Goal: Task Accomplishment & Management: Complete application form

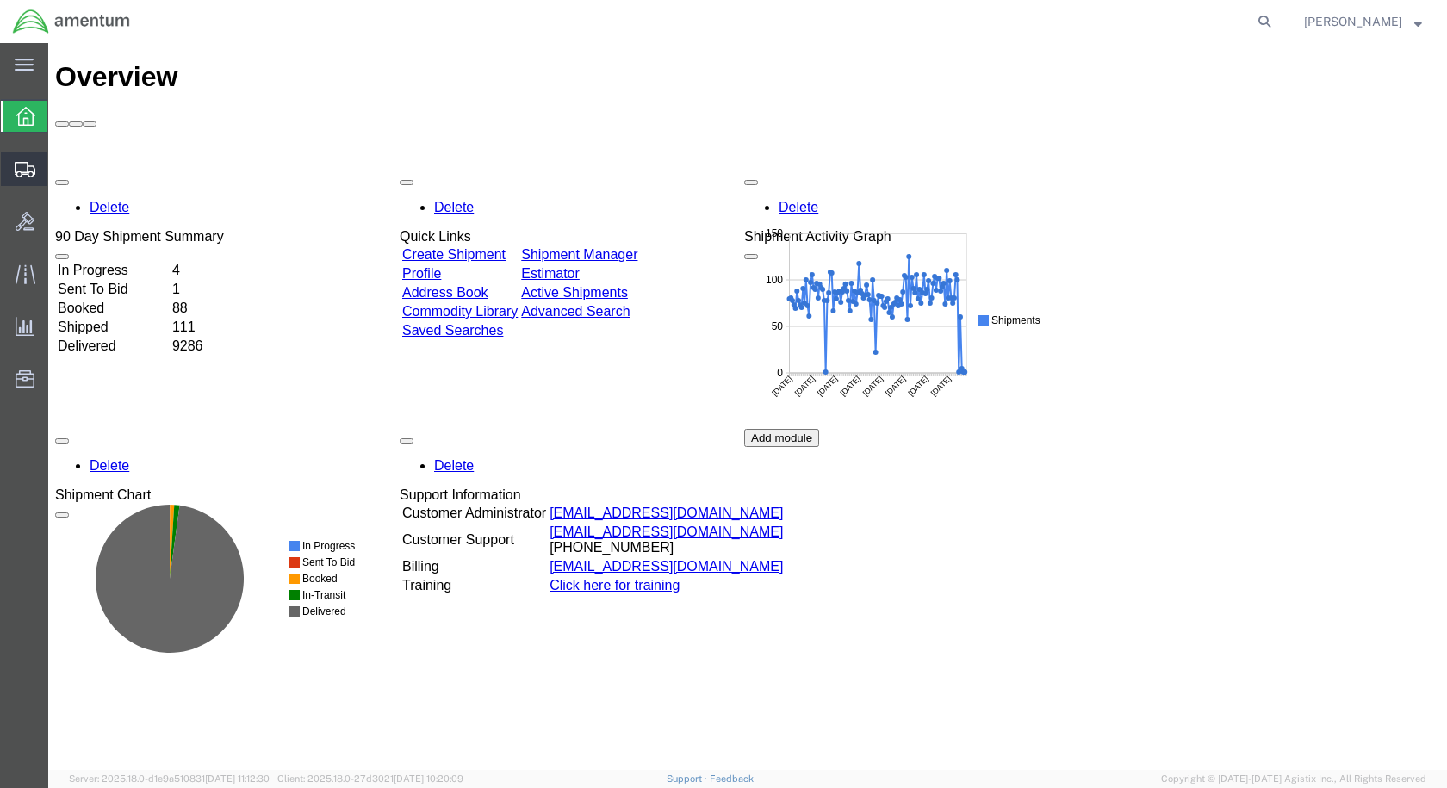
click at [0, 0] on span "Create Shipment" at bounding box center [0, 0] width 0 height 0
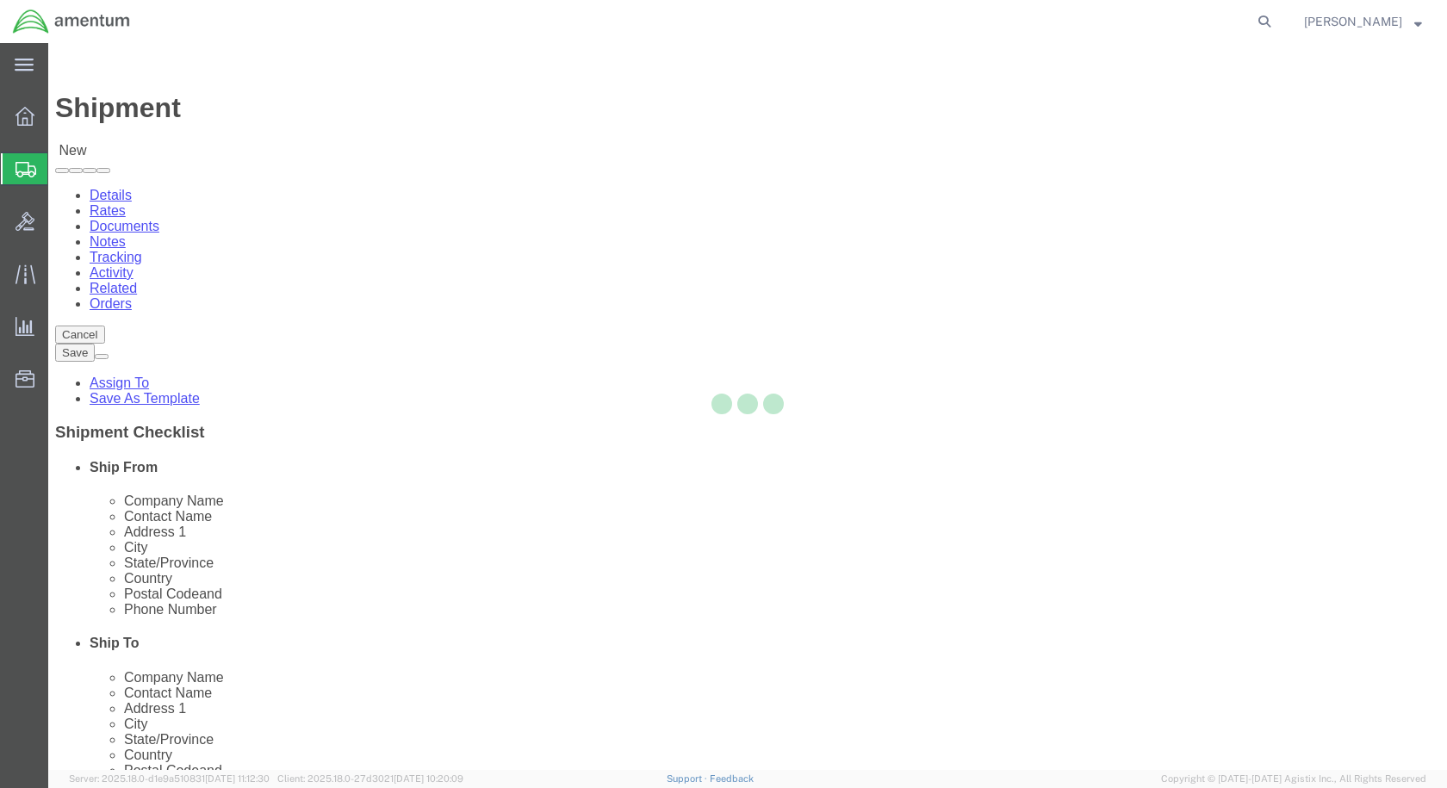
select select
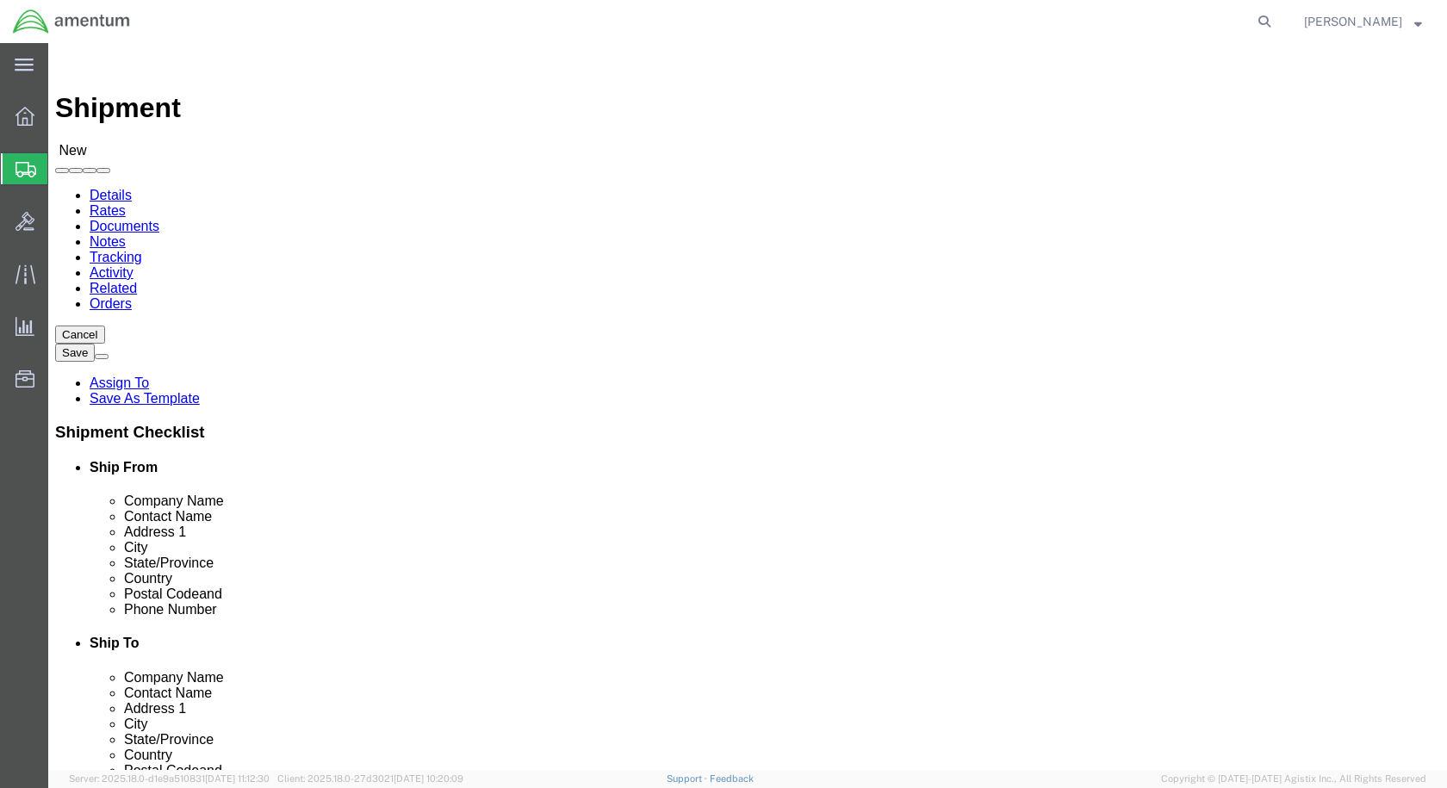
scroll to position [3618, 0]
select select "49927"
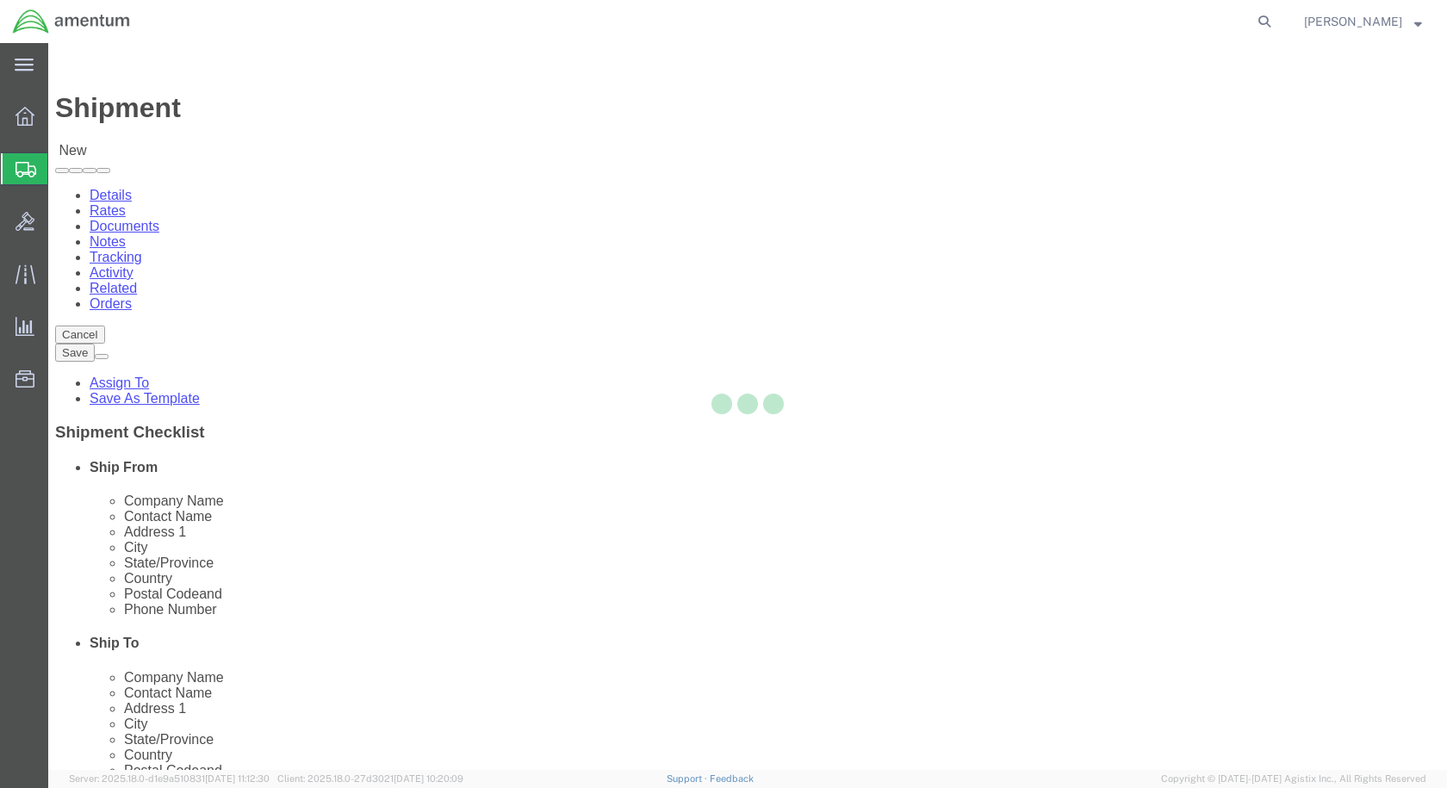
select select "NY"
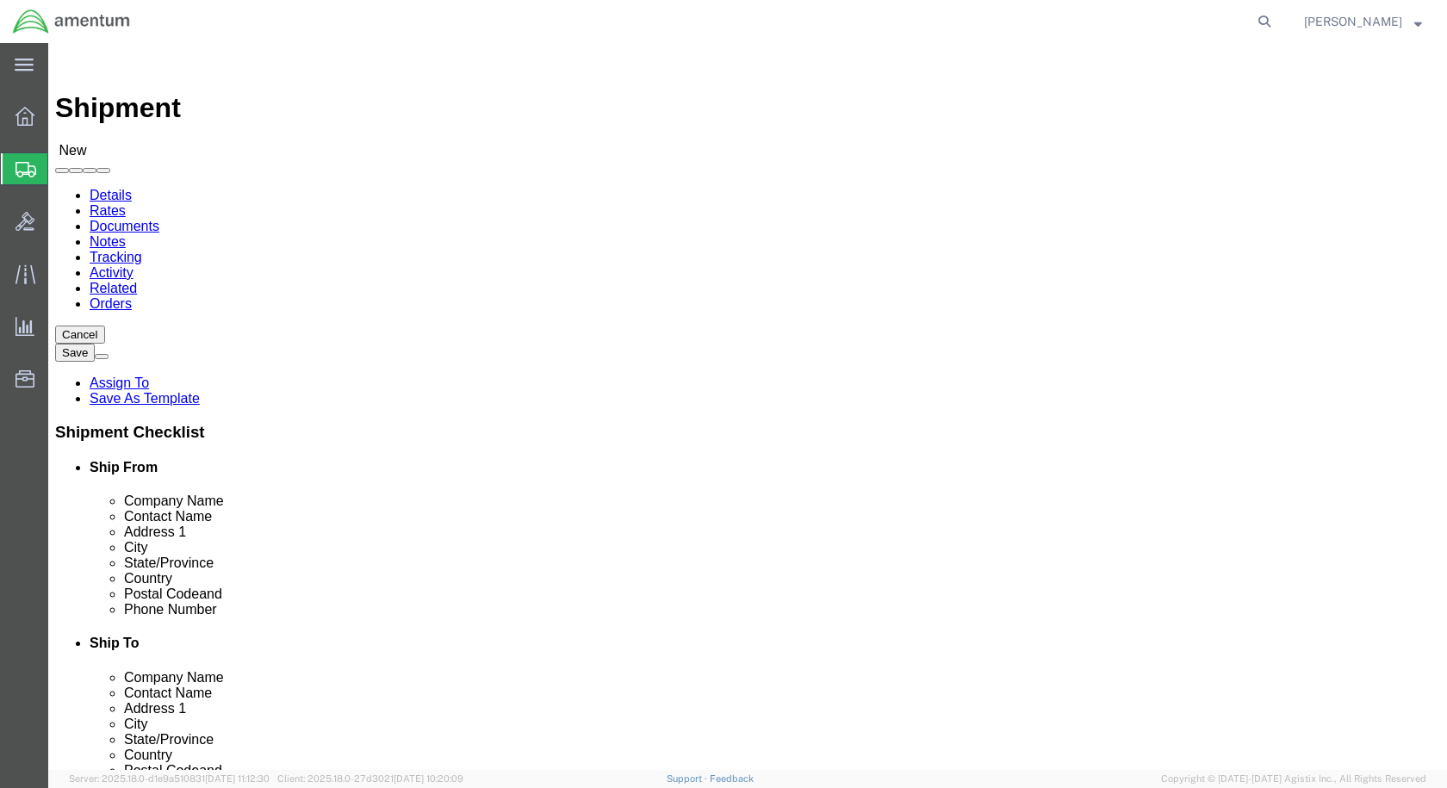
scroll to position [3704, 0]
select select "49949"
select select "AZ"
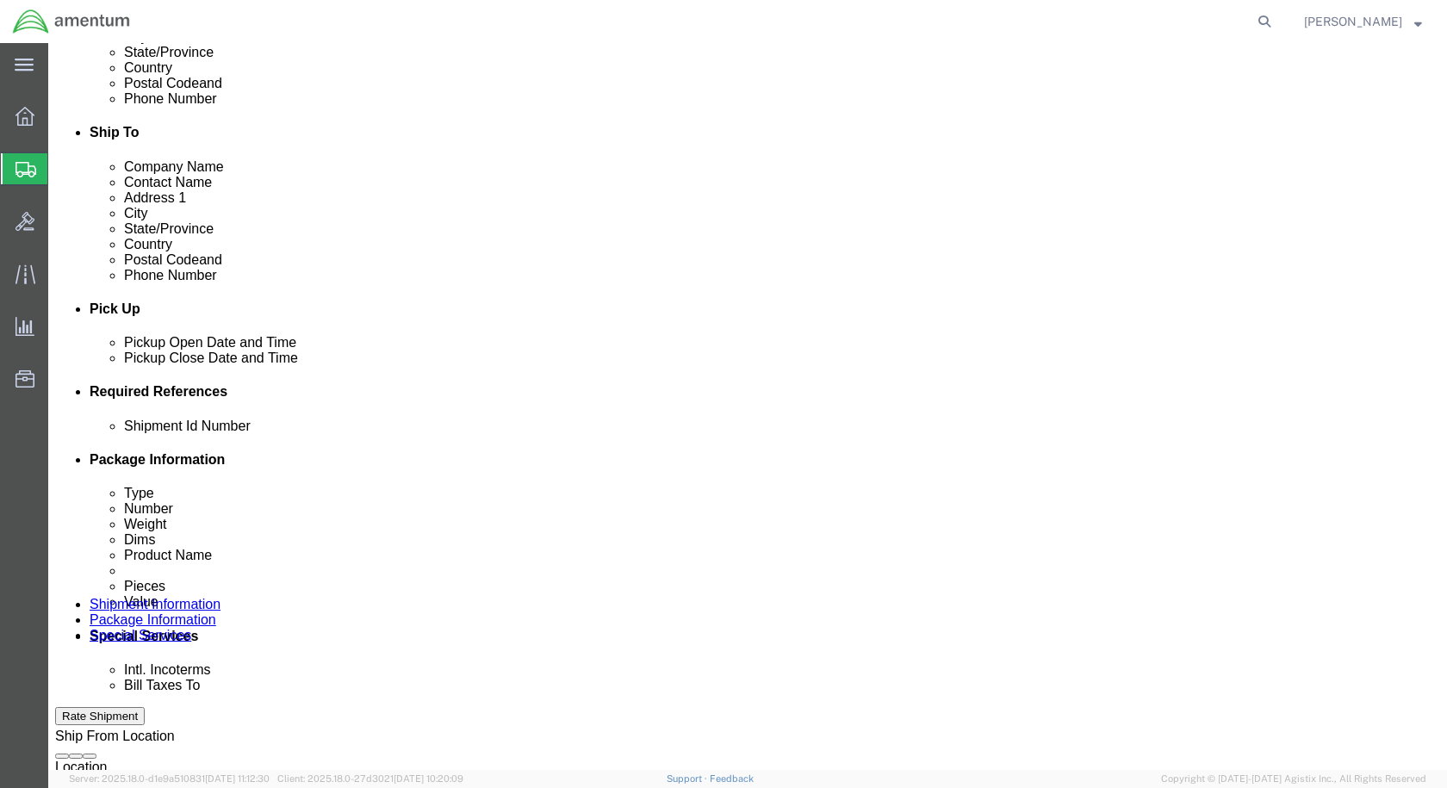
scroll to position [517, 0]
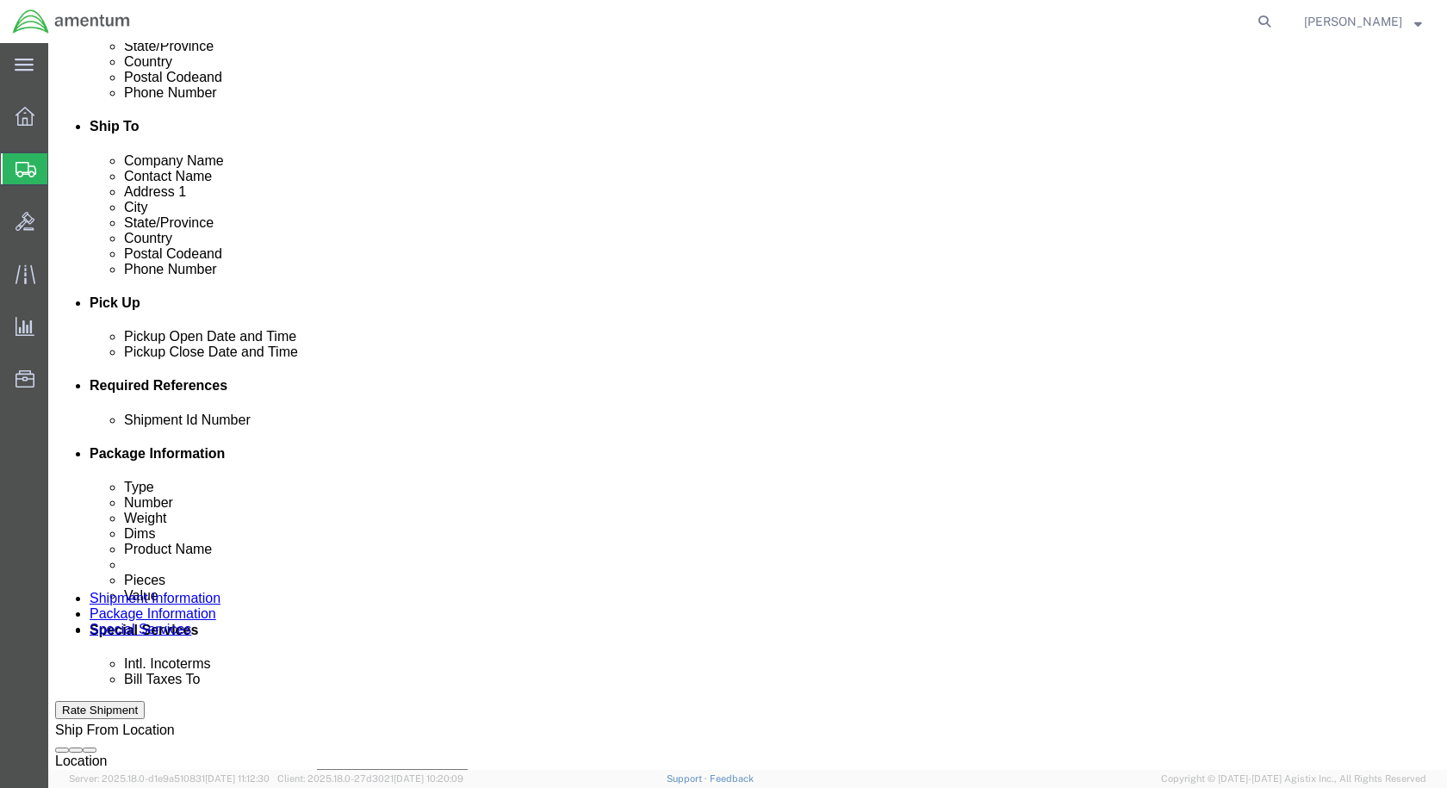
click input "text"
type input "Usage 330075"
click button "Add reference"
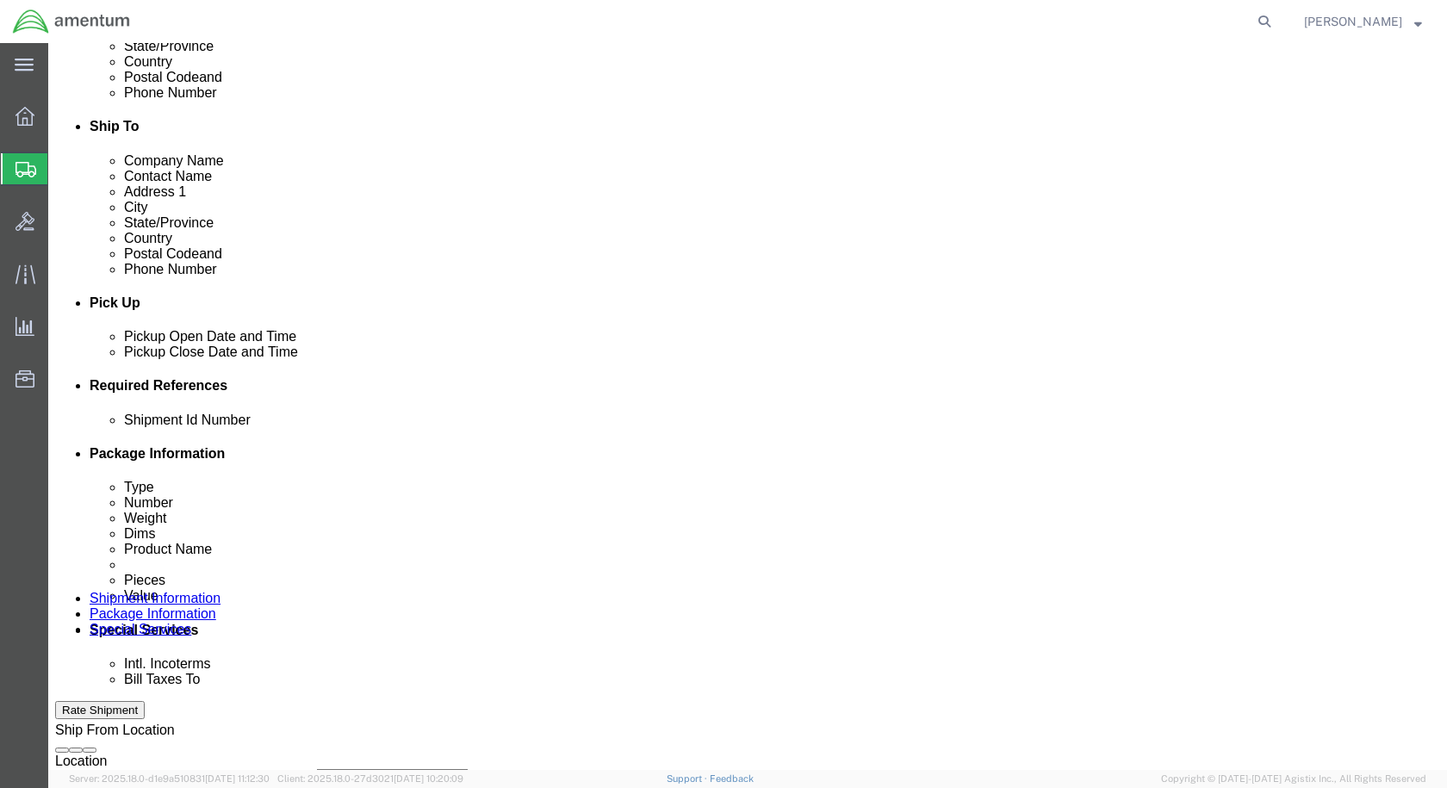
click select "Select Account Type Activity ID Airline Appointment Number ASN Batch Request # …"
select select "CUSTREF"
click select "Select Account Type Activity ID Airline Appointment Number ASN Batch Request # …"
click input "text"
type input "AOG Filter"
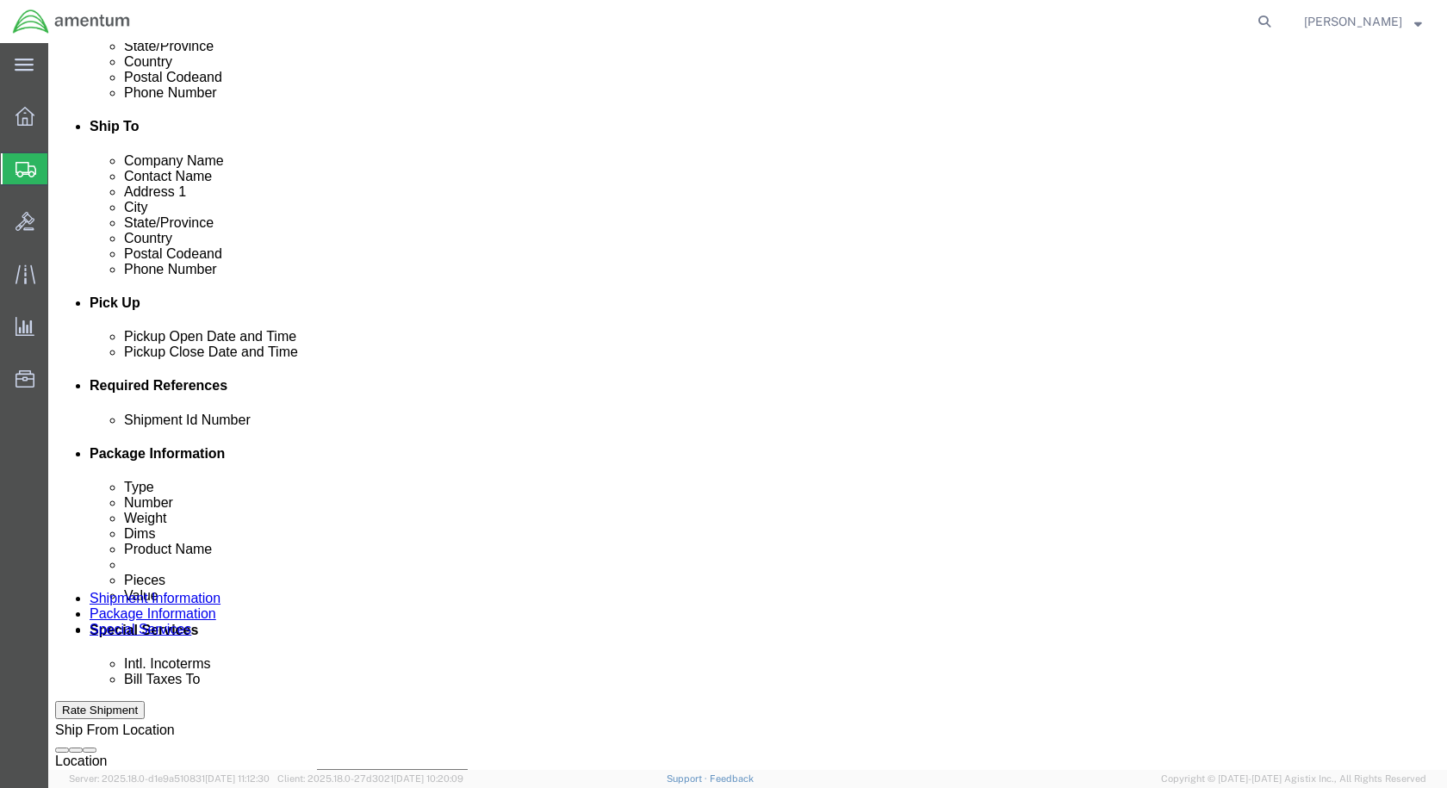
click select "Select Account Type Activity ID Airline Appointment Number ASN Batch Request # …"
select select "DEPT"
click select "Select Account Type Activity ID Airline Appointment Number ASN Batch Request # …"
click input "text"
type input "CBP"
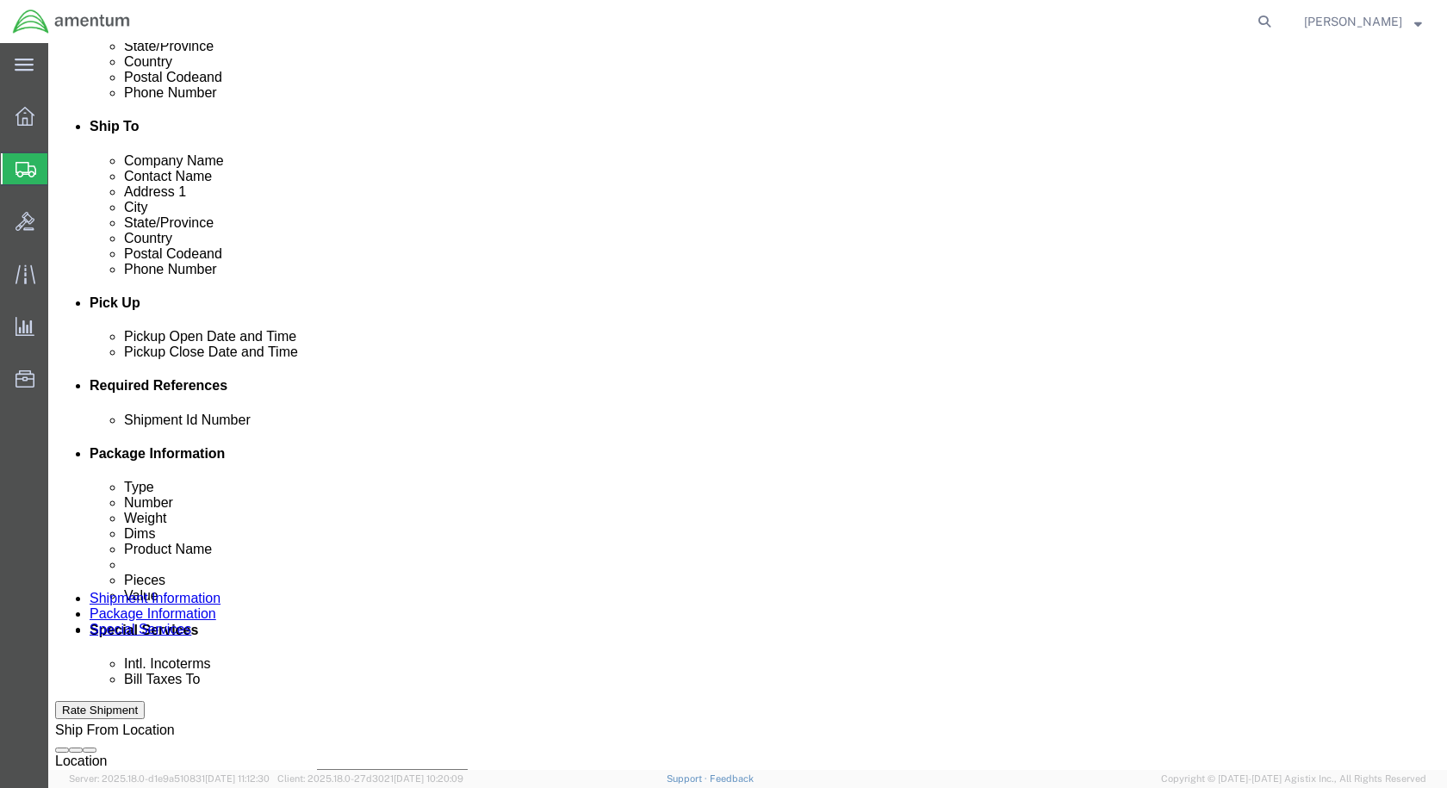
click select "Select Account Type Activity ID Airline Appointment Number ASN Batch Request # …"
select select "PROJNUM"
click select "Select Account Type Activity ID Airline Appointment Number ASN Batch Request # …"
click input "text"
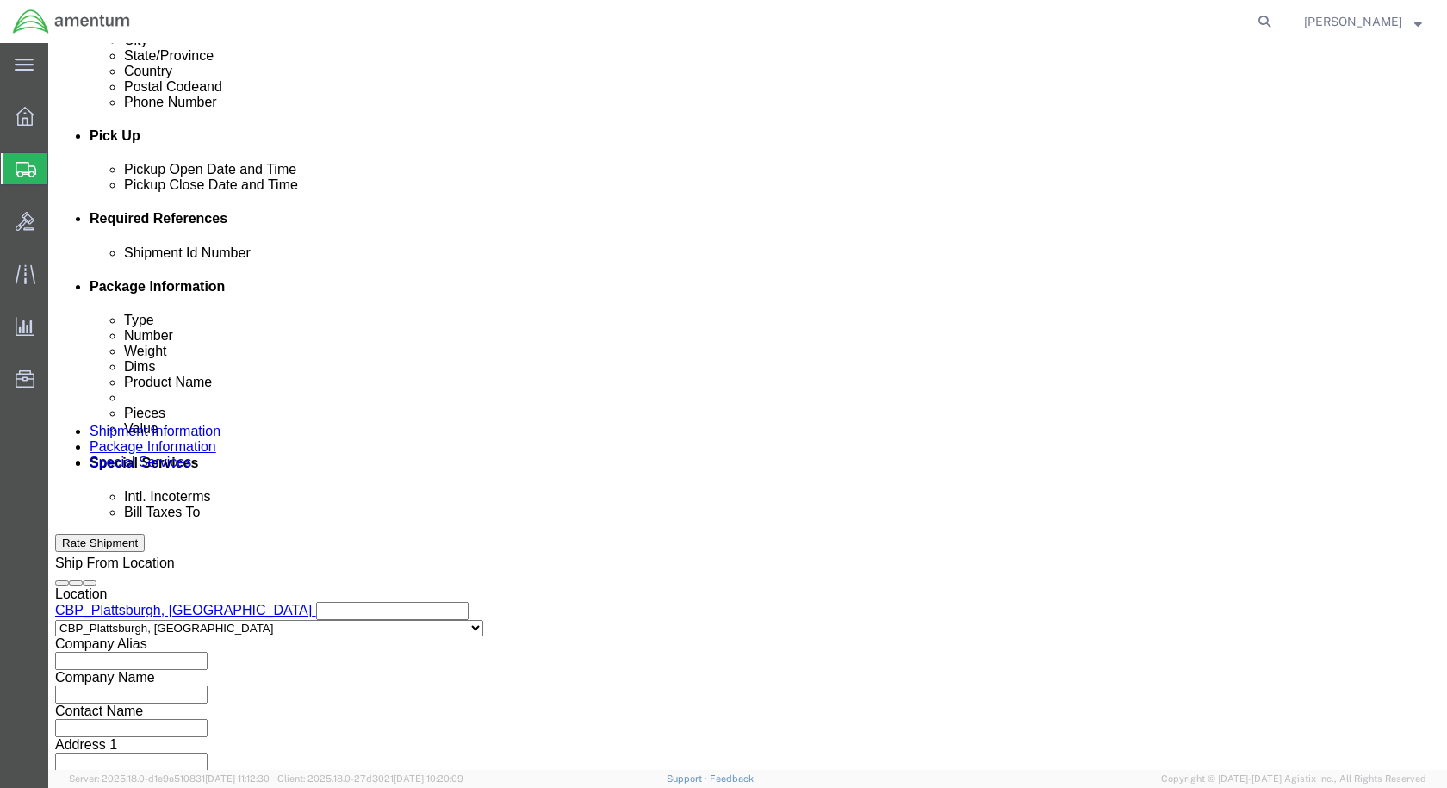
scroll to position [785, 0]
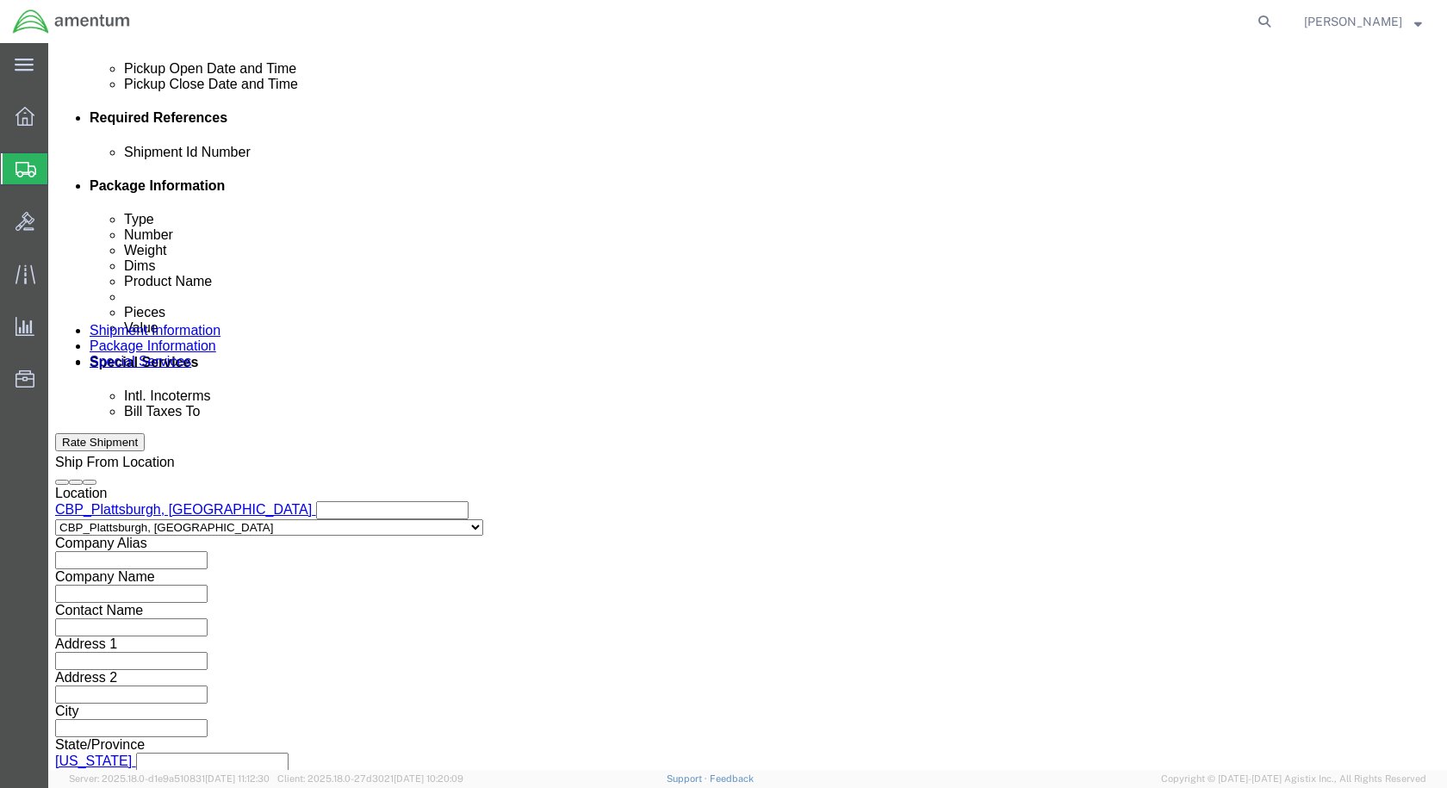
type input "6118.03.03.2219.000.EPL.0000"
click button "Continue"
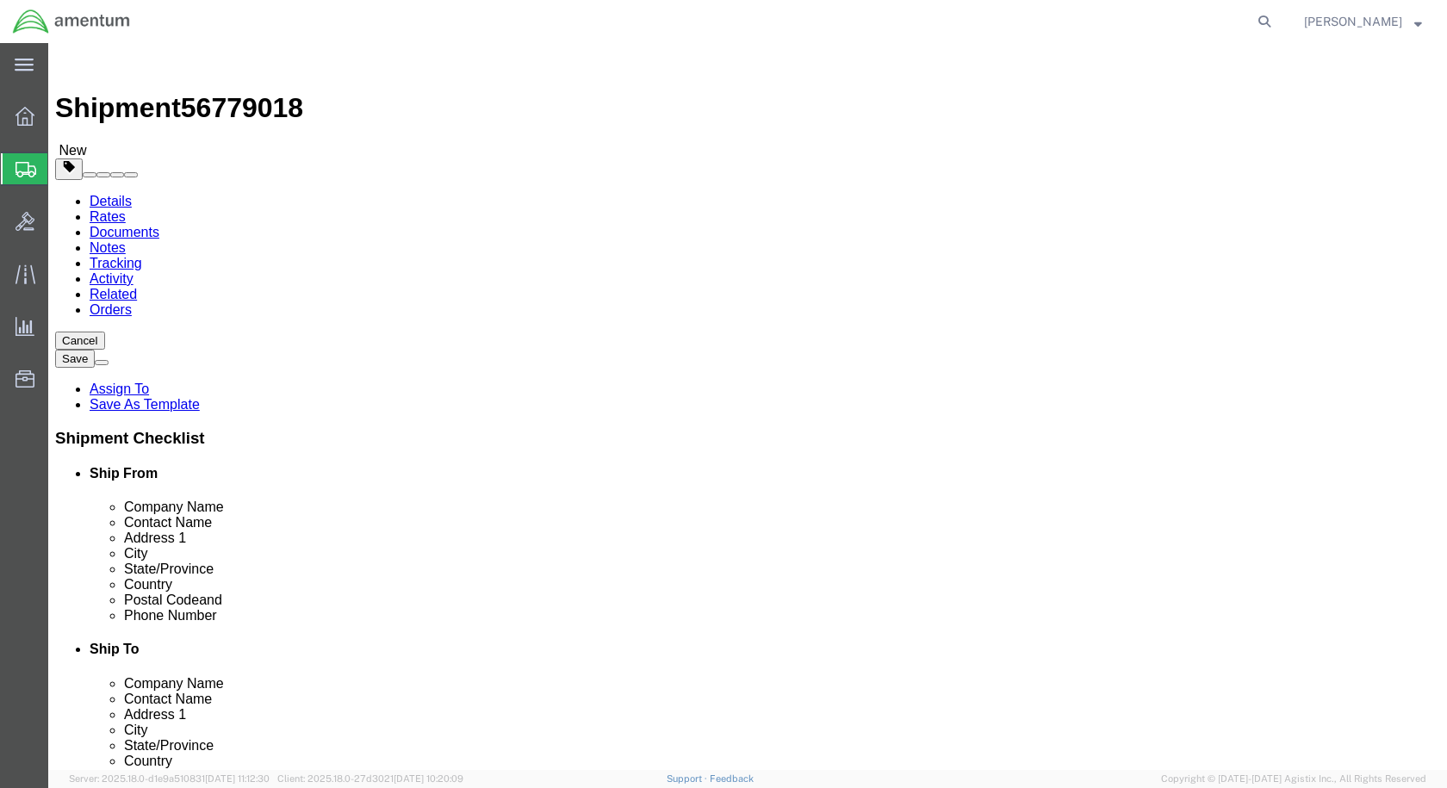
drag, startPoint x: 255, startPoint y: 311, endPoint x: 263, endPoint y: 320, distance: 12.2
click select "Select BCK Boxes Bale(s) Basket(s) Bolt(s) Bottle(s) Buckets Bulk Bundle(s) Can…"
select select "SBX"
click select "Select BCK Boxes Bale(s) Basket(s) Bolt(s) Bottle(s) Buckets Bulk Bundle(s) Can…"
type input "12.25"
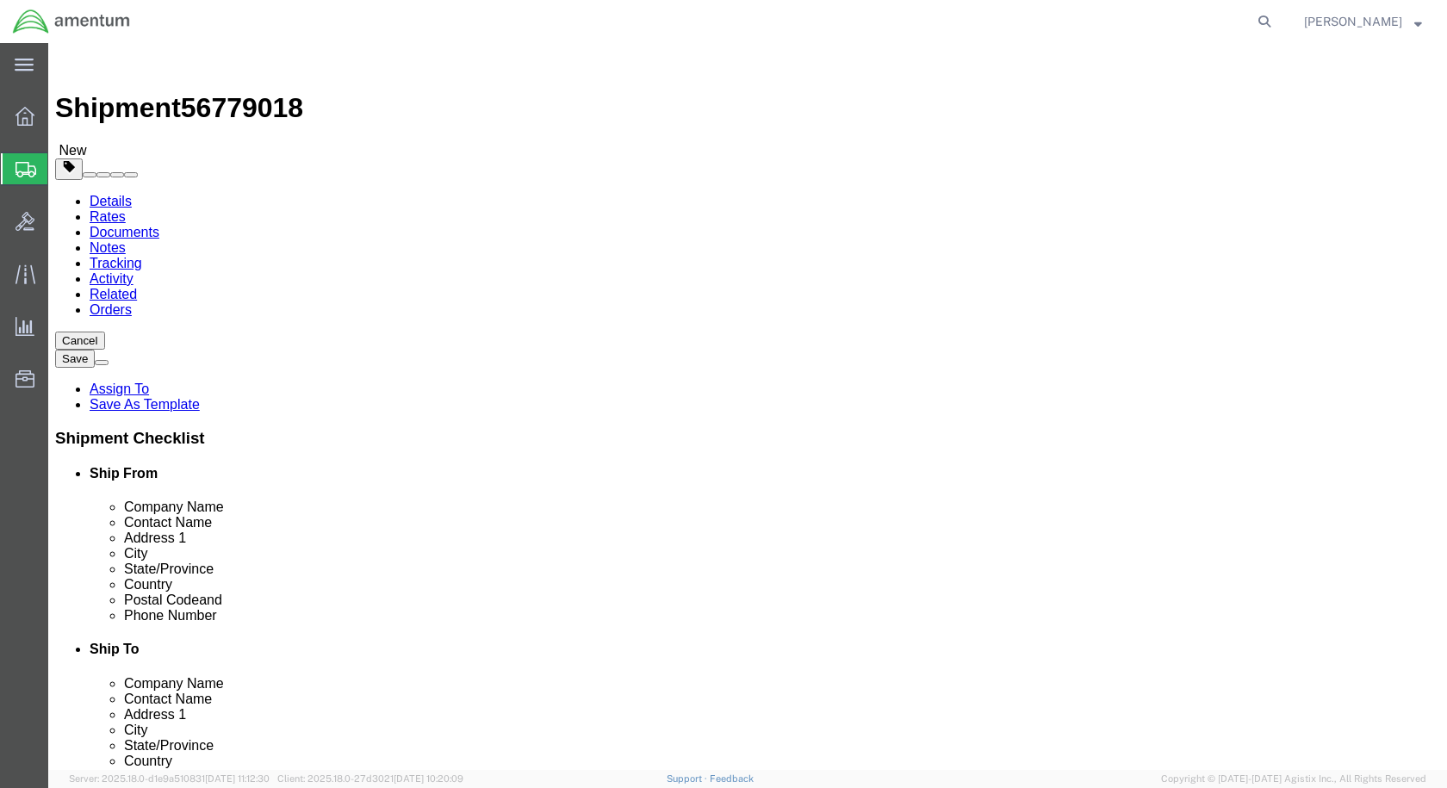
type input "11.00"
type input "1.50"
drag, startPoint x: 246, startPoint y: 409, endPoint x: 196, endPoint y: 409, distance: 50.0
click div "0.00 Select kgs lbs"
type input "1"
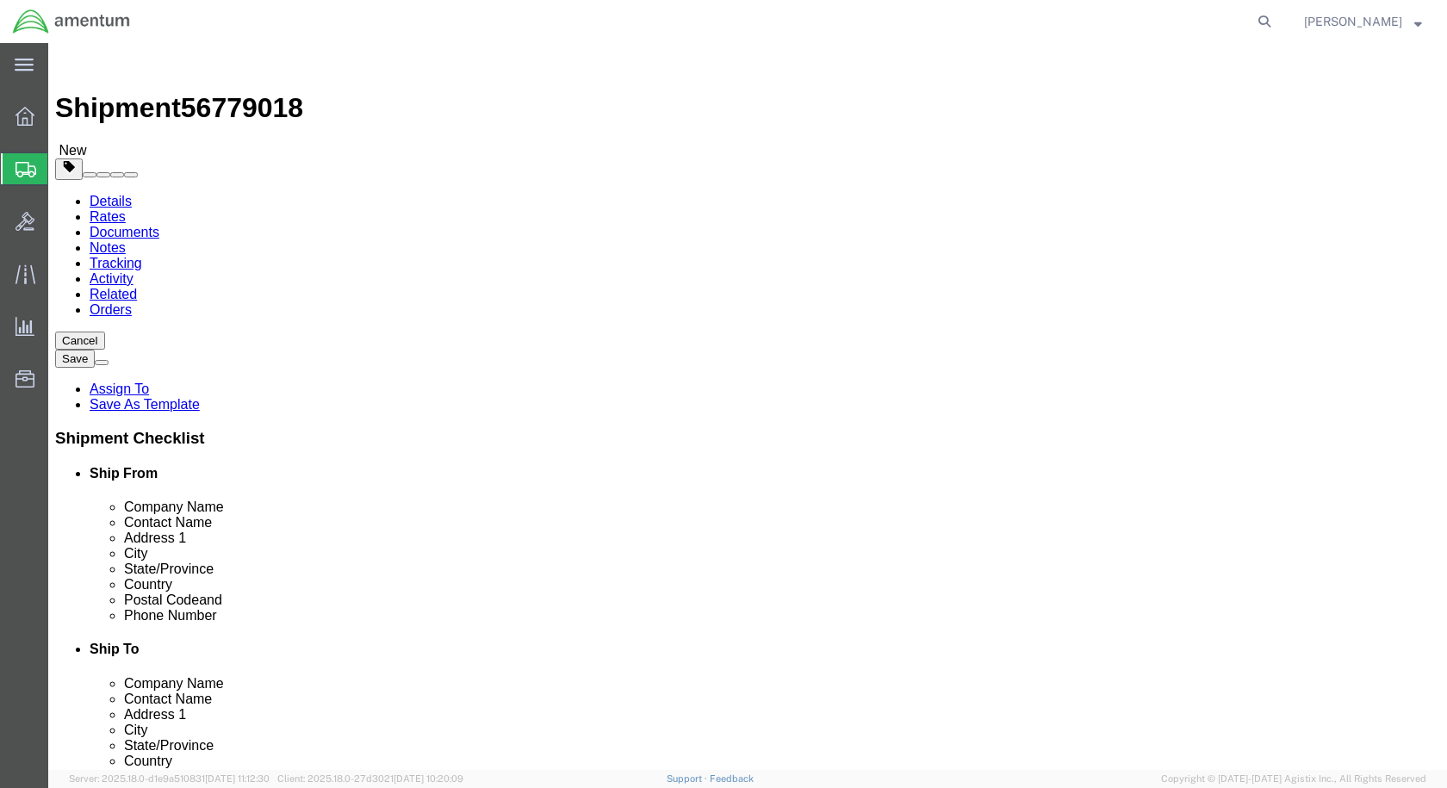
click link "Add Content"
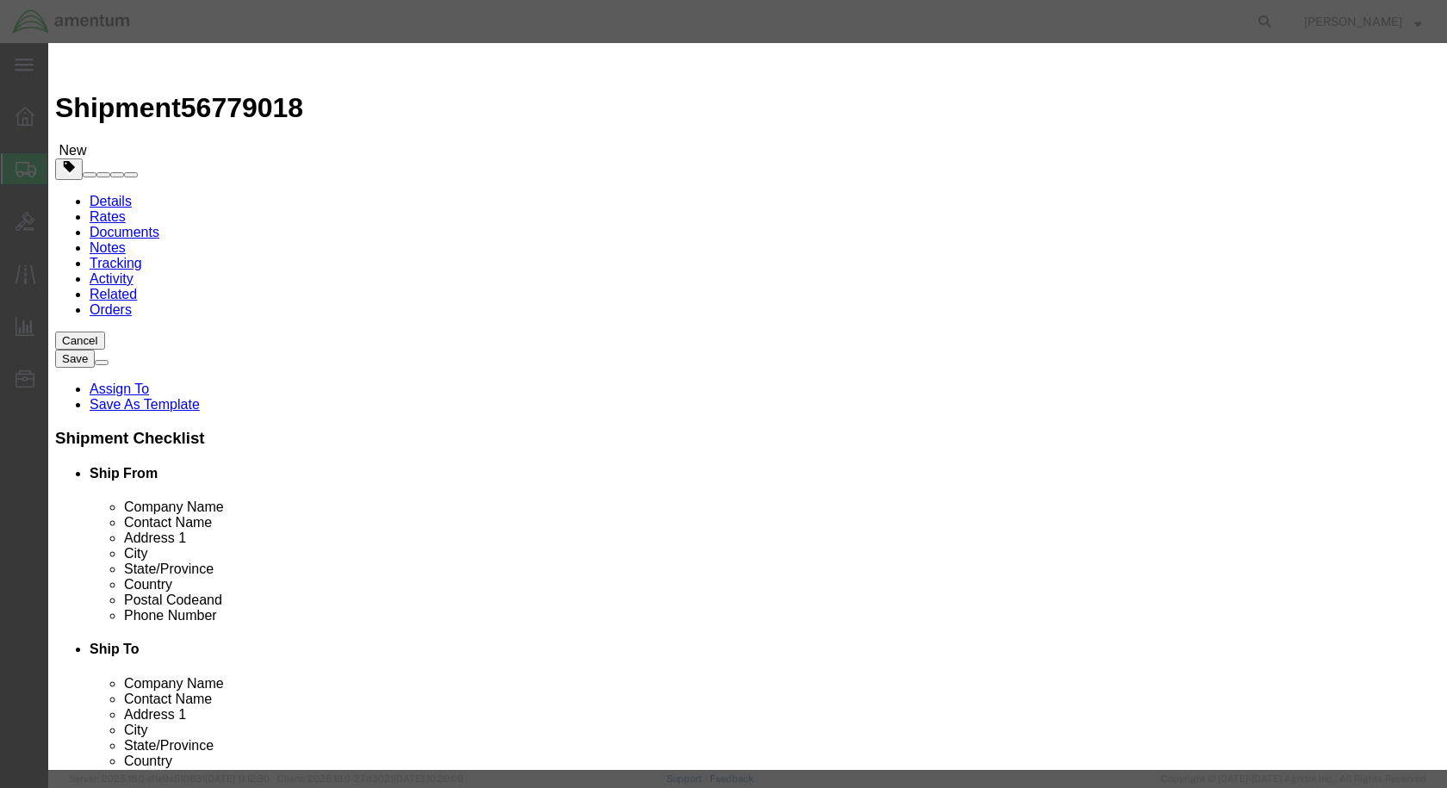
click input "text"
paste input "9560166860"
type input "9560166860"
click strong "9560166860"
select select "USD"
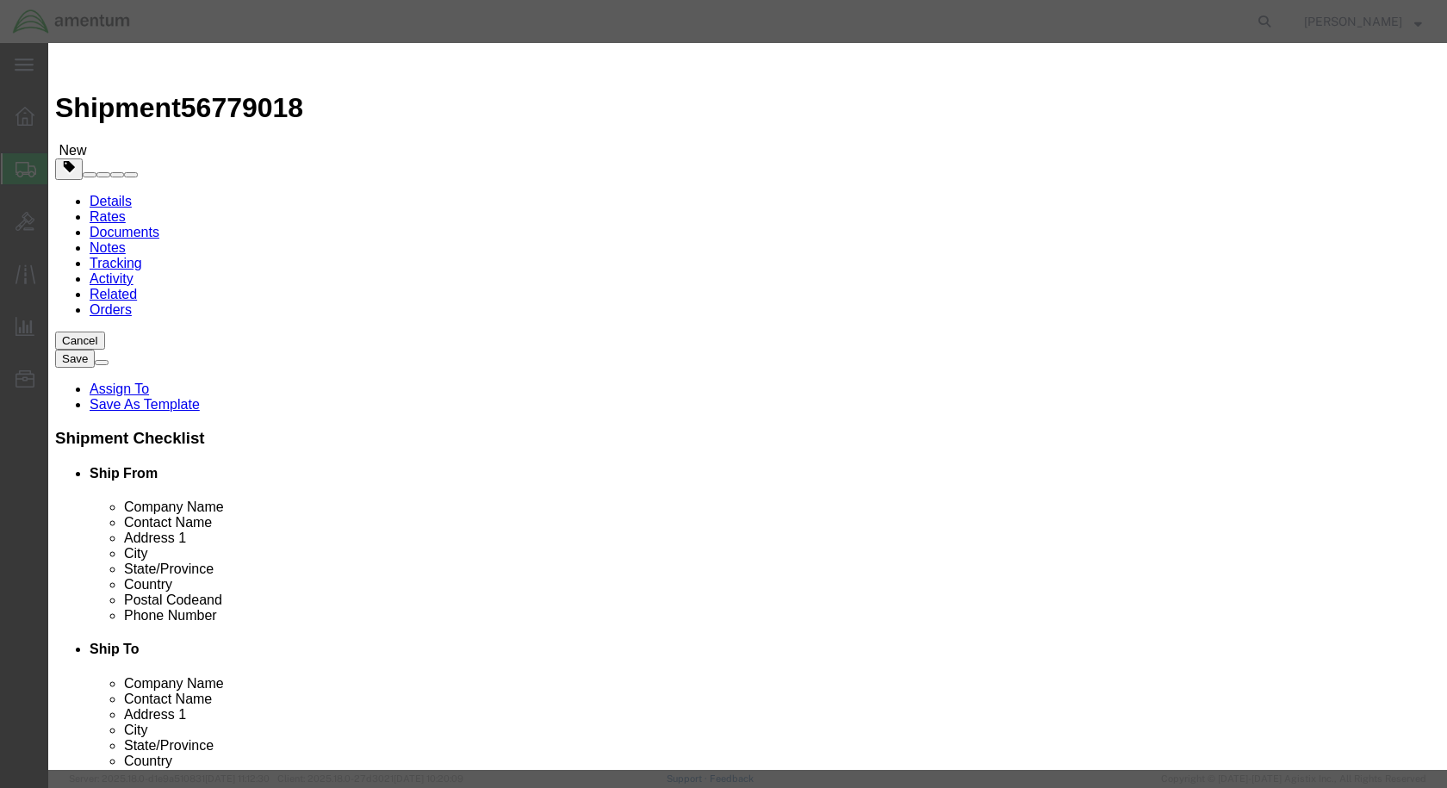
type input "FILTER, FUEL OR OIL"
type input "9560166860"
click input "text"
type input "1"
click input "text"
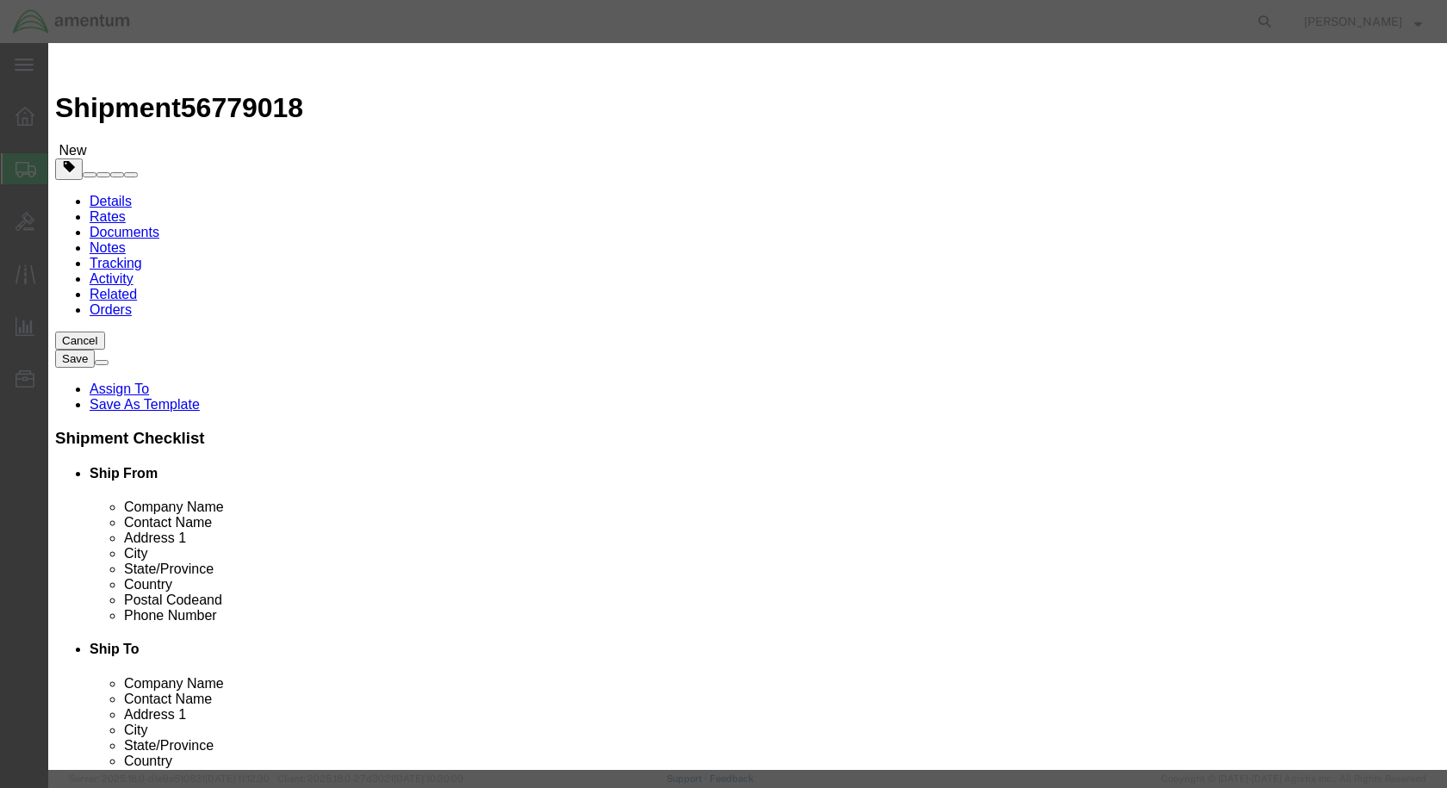
type input "100"
click button "Save & Close"
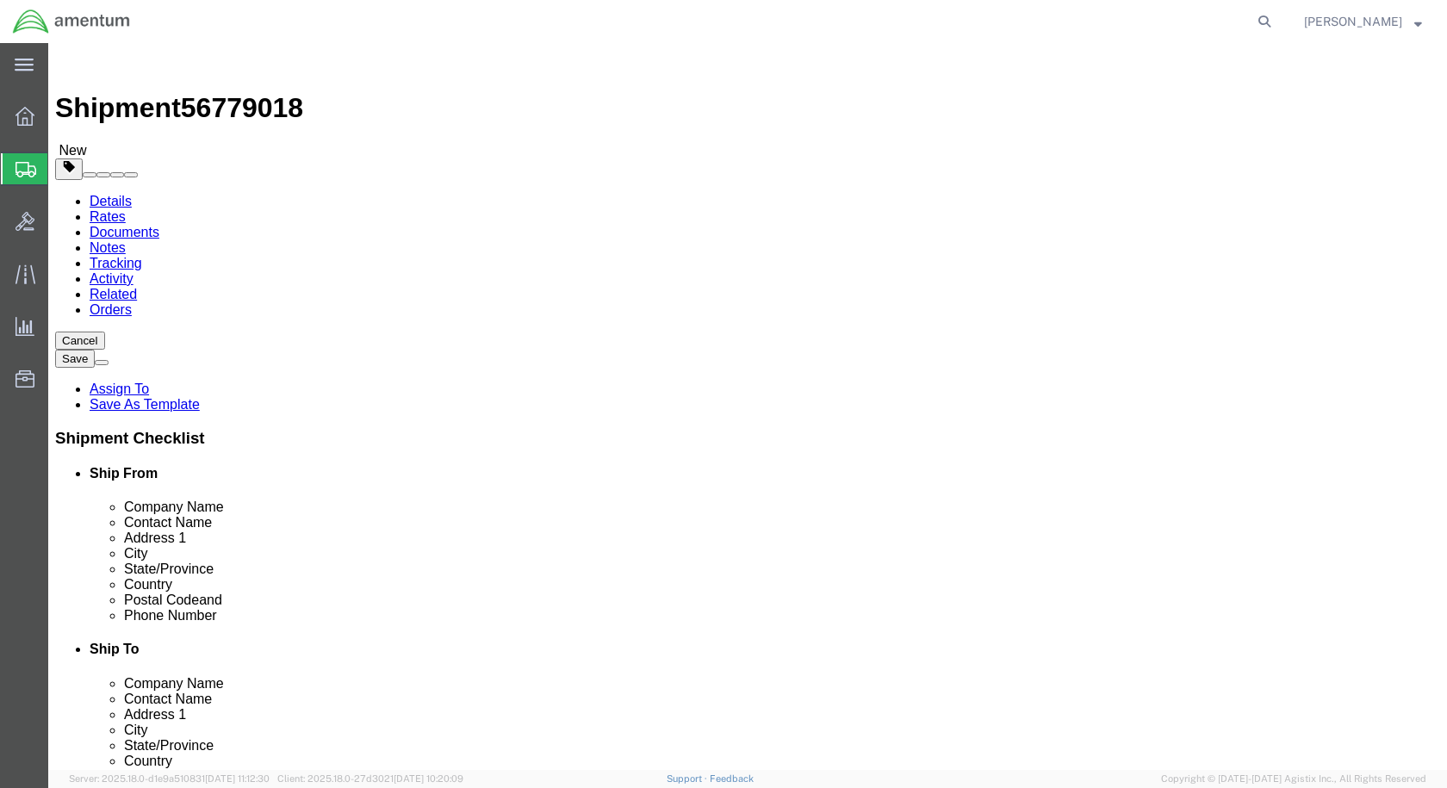
click button "Rate Shipment"
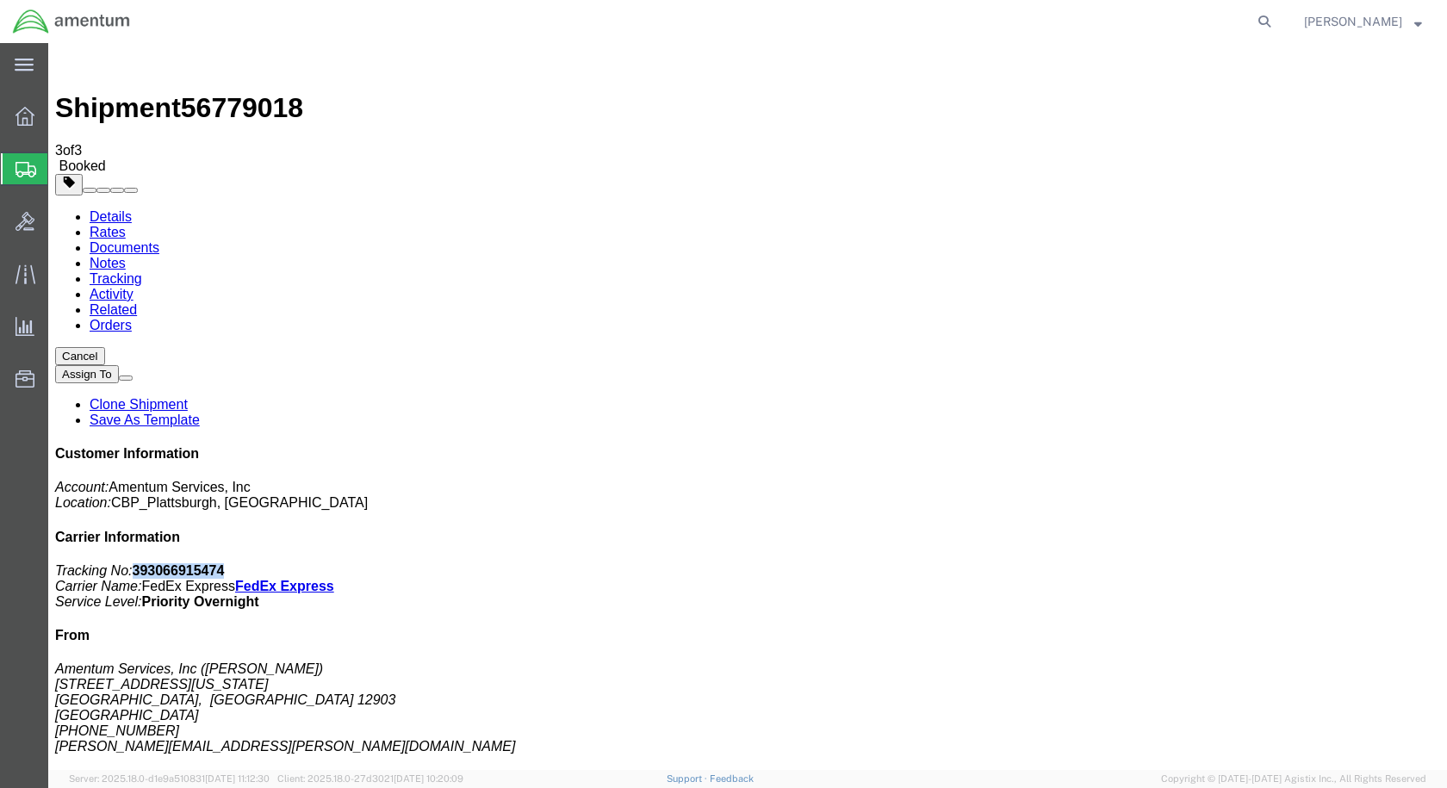
drag, startPoint x: 1292, startPoint y: 265, endPoint x: 1206, endPoint y: 268, distance: 86.2
click at [1206, 563] on p "Tracking No: 393066915474 Carrier Name: FedEx Express FedEx Express Service Lev…" at bounding box center [747, 586] width 1385 height 47
copy b "393066915474"
drag, startPoint x: 85, startPoint y: 286, endPoint x: 609, endPoint y: 307, distance: 524.1
